Goal: Task Accomplishment & Management: Manage account settings

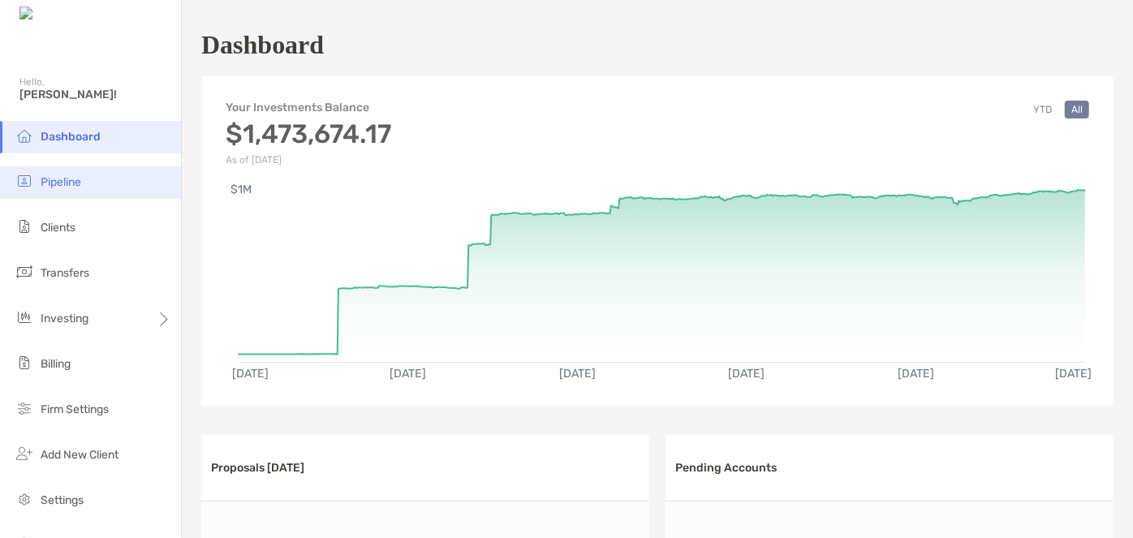
click at [87, 187] on li "Pipeline" at bounding box center [90, 182] width 181 height 32
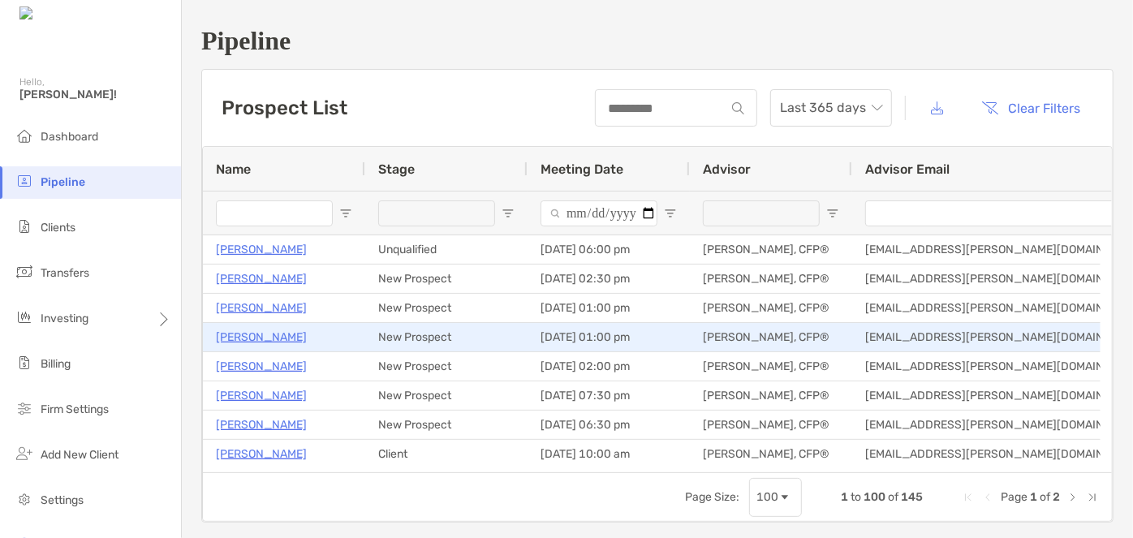
click at [257, 335] on p "[PERSON_NAME]" at bounding box center [261, 337] width 91 height 20
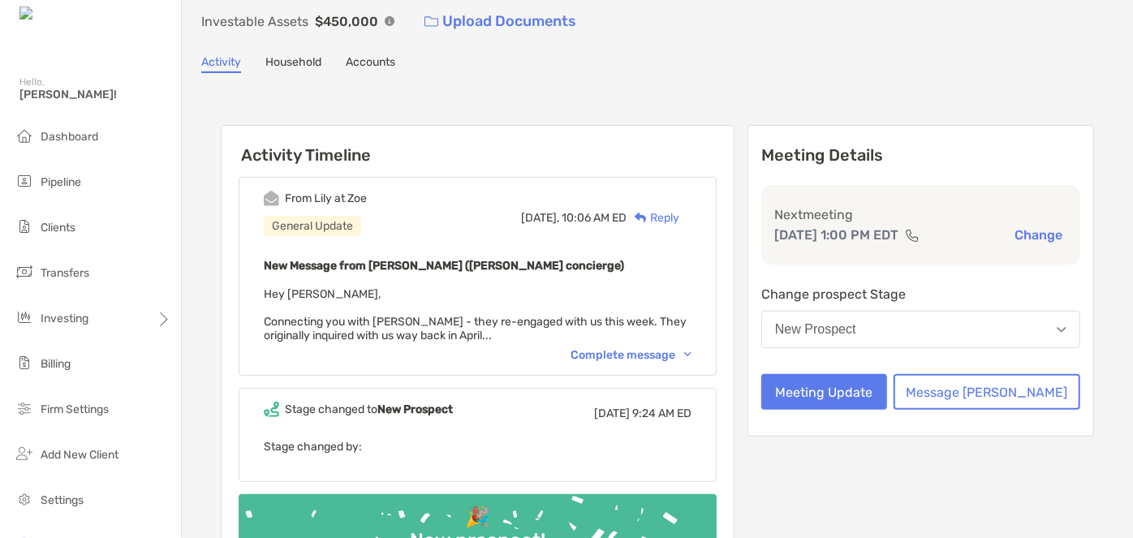
click at [645, 348] on div "Complete message" at bounding box center [631, 355] width 121 height 14
